Goal: Task Accomplishment & Management: Complete application form

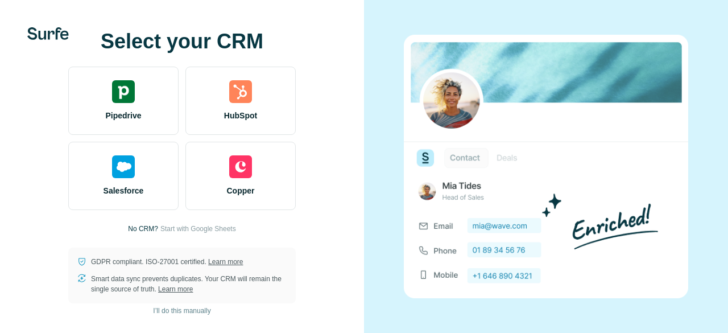
click at [177, 311] on span "I’ll do this manually" at bounding box center [181, 310] width 57 height 10
drag, startPoint x: 177, startPoint y: 311, endPoint x: 167, endPoint y: 313, distance: 10.5
click at [167, 313] on span "I’ll do this manually" at bounding box center [181, 310] width 57 height 10
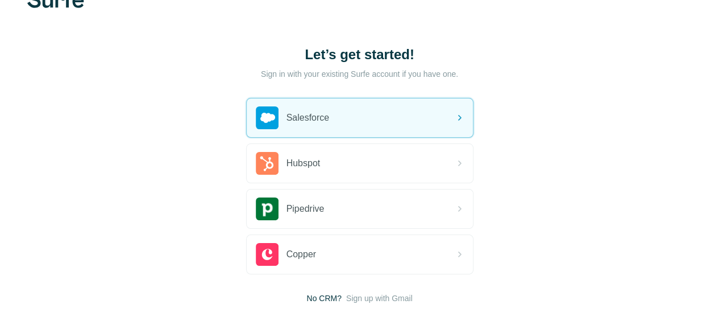
scroll to position [88, 0]
